Goal: Task Accomplishment & Management: Complete application form

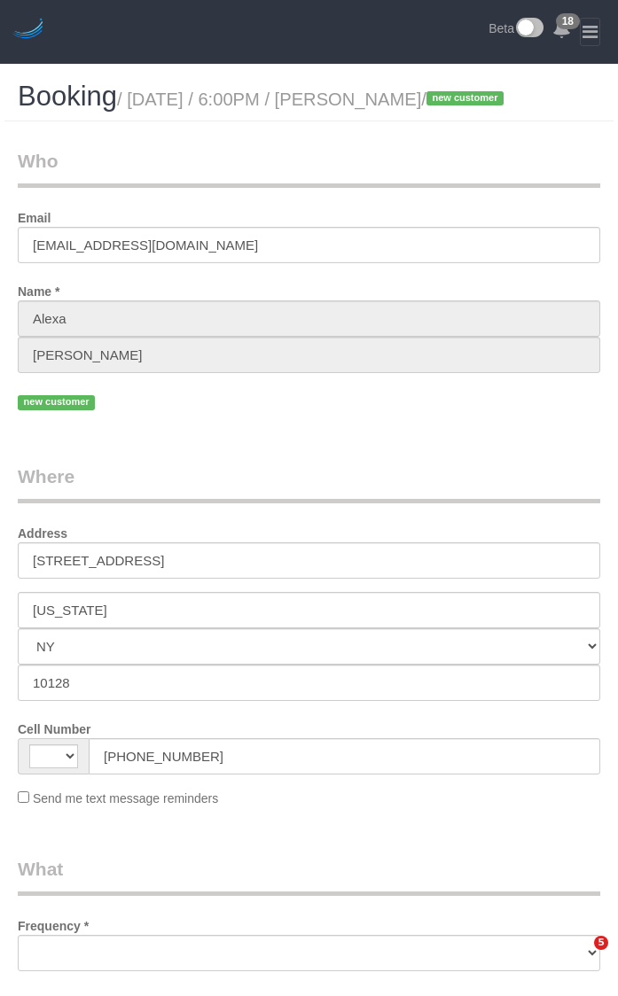
select select "NY"
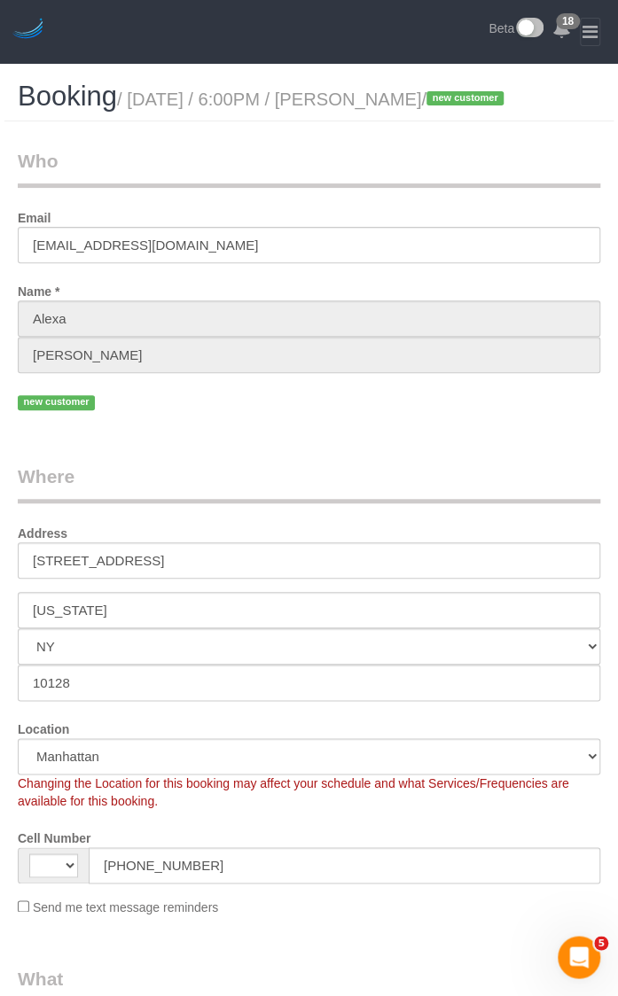
select select "object:867"
select select "string:[GEOGRAPHIC_DATA]"
select select "2"
select select "string:stripe-pm_1S6y3Z4VGloSiKo7aPeEzGU9"
select select "spot1"
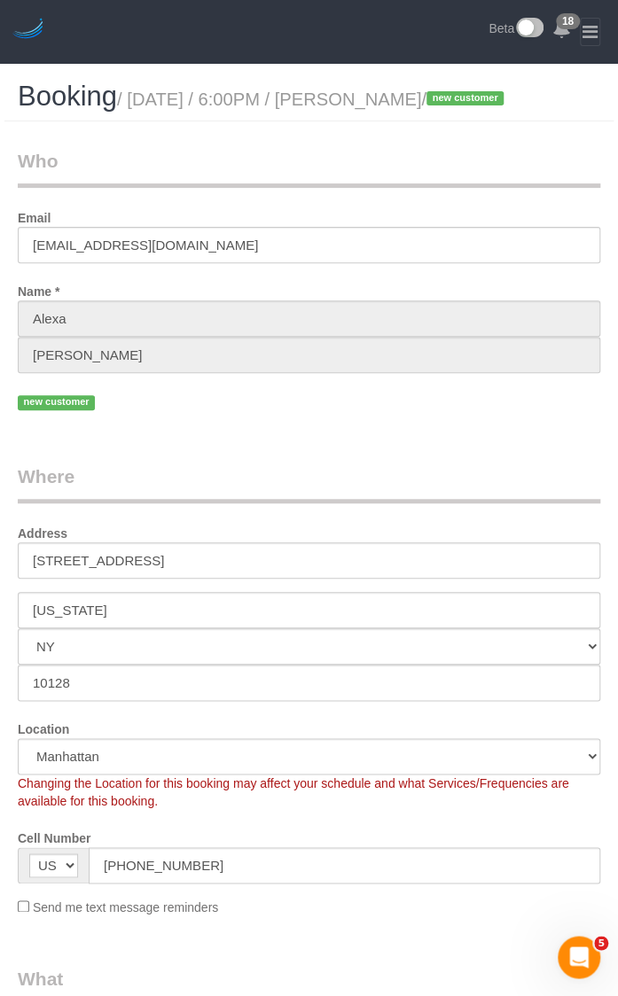
select select "number:89"
select select "number:90"
select select "number:15"
select select "number:6"
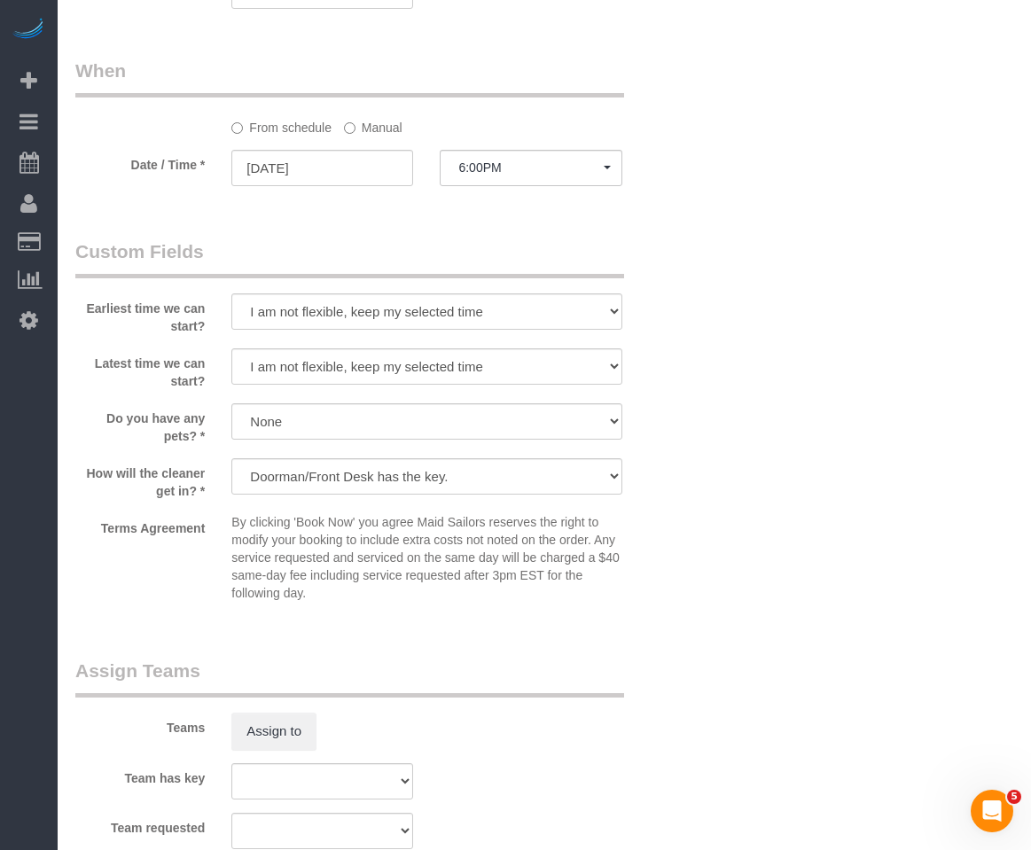
scroll to position [1418, 0]
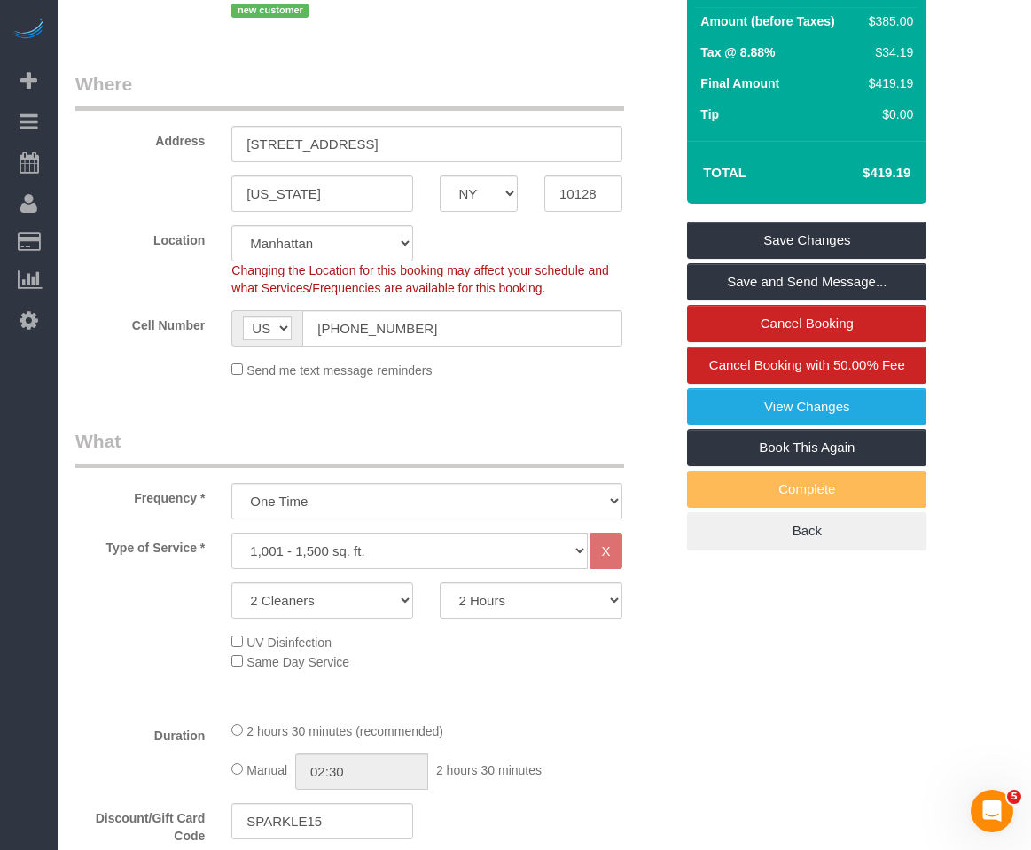
scroll to position [266, 0]
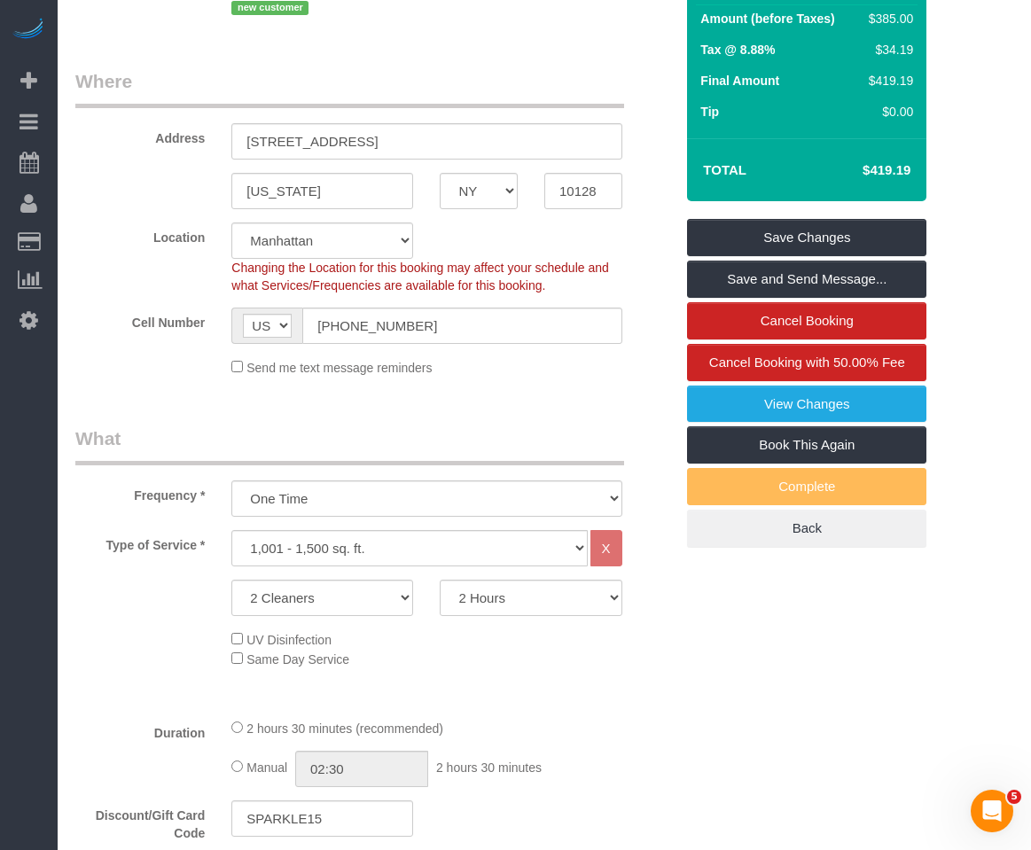
click at [424, 649] on div "UV Disinfection Same Day Service" at bounding box center [452, 648] width 469 height 39
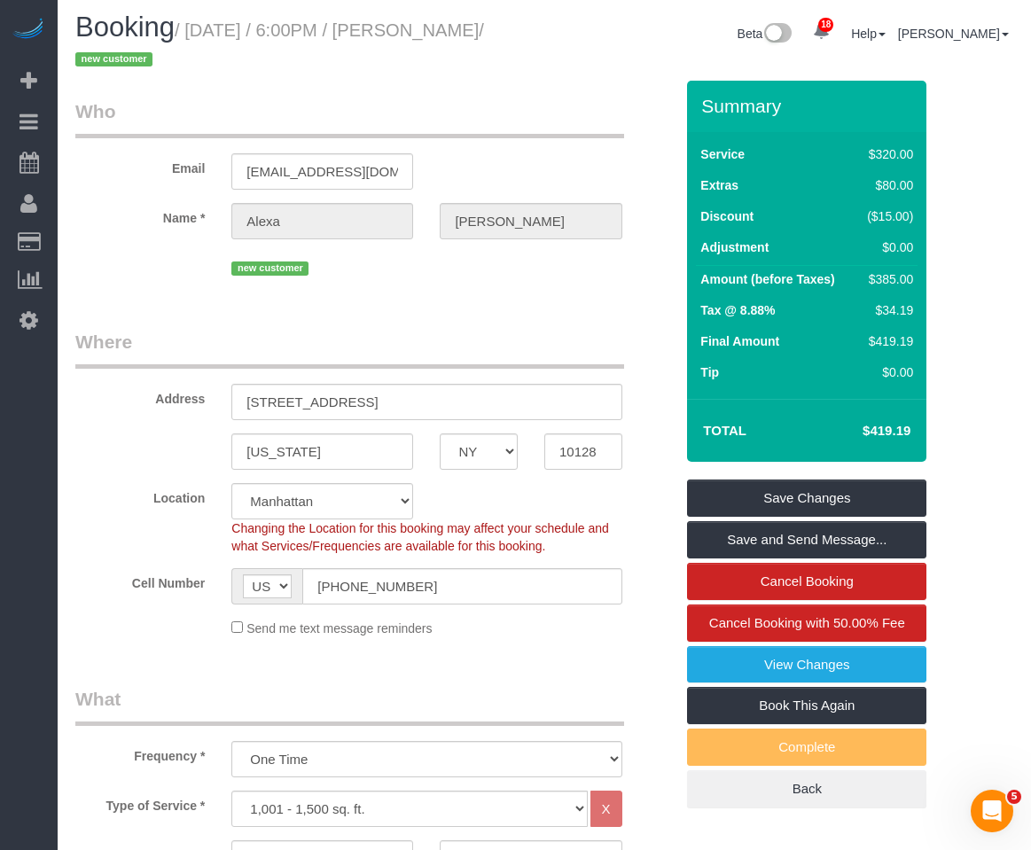
scroll to position [0, 0]
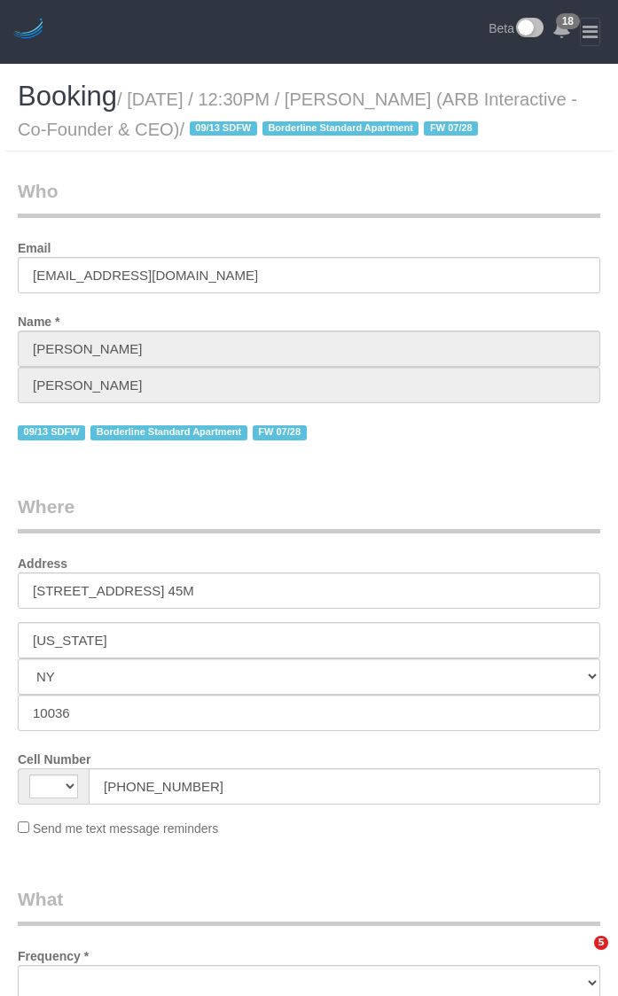
select select "NY"
select select "string:[GEOGRAPHIC_DATA]"
select select "number:89"
select select "number:90"
select select "number:15"
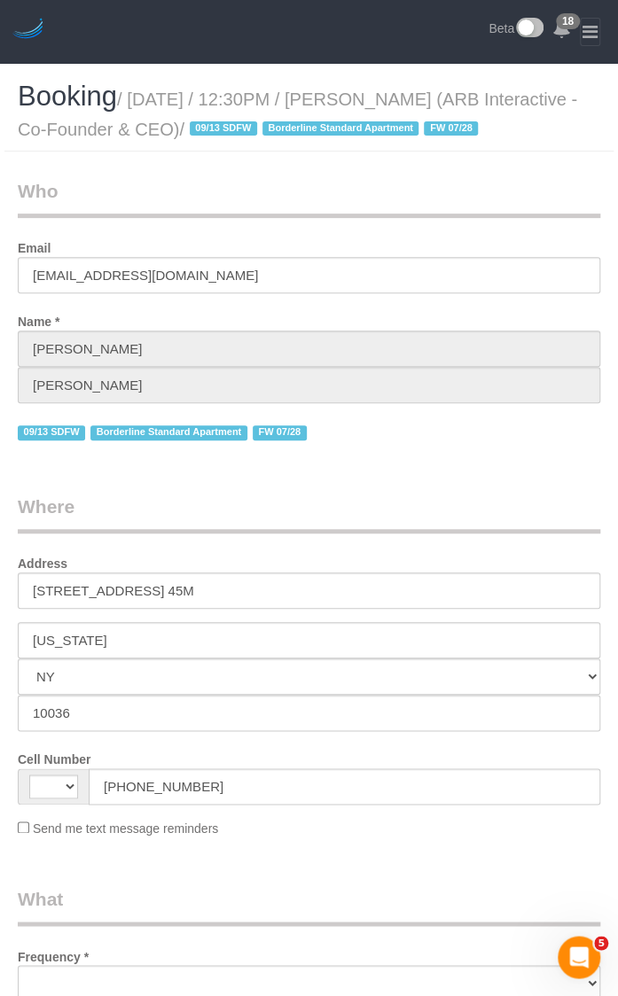
select select "number:5"
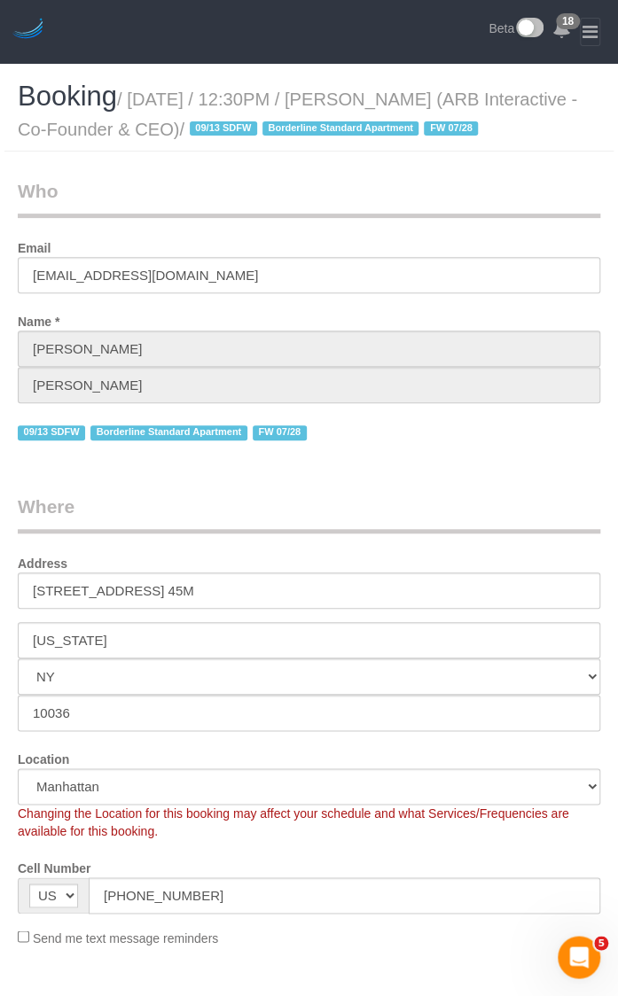
select select "string:stripe-pm_1RFNrs4VGloSiKo7r2SlltRK"
select select "300"
select select "object:1026"
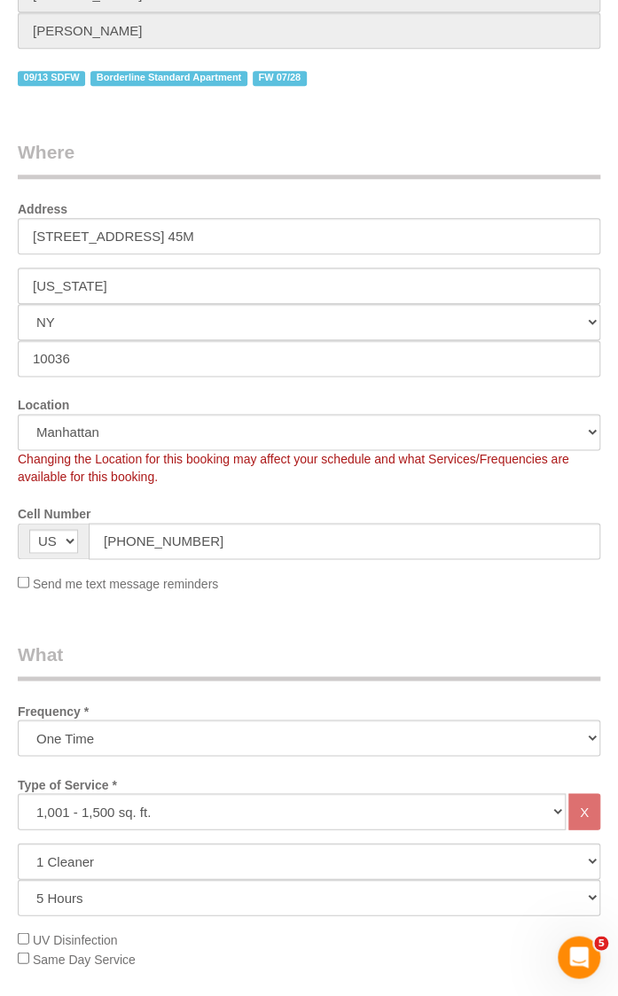
scroll to position [620, 0]
